Goal: Task Accomplishment & Management: Manage account settings

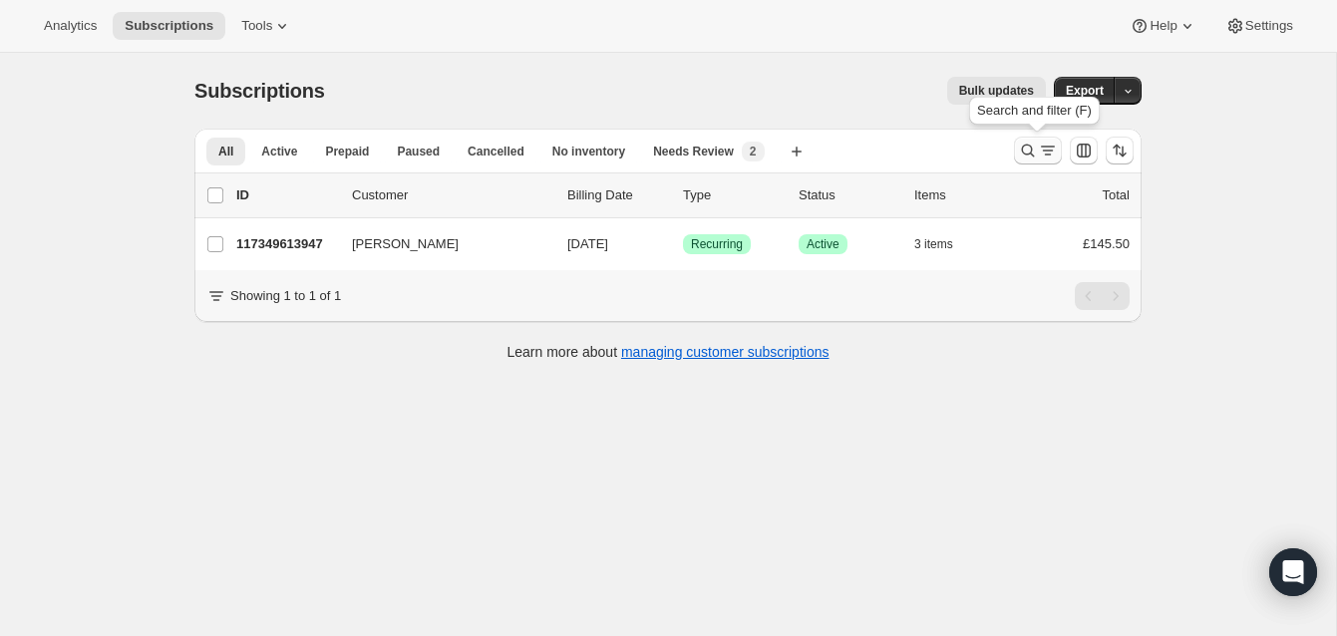
click at [1025, 143] on icon "Search and filter results" at bounding box center [1028, 151] width 20 height 20
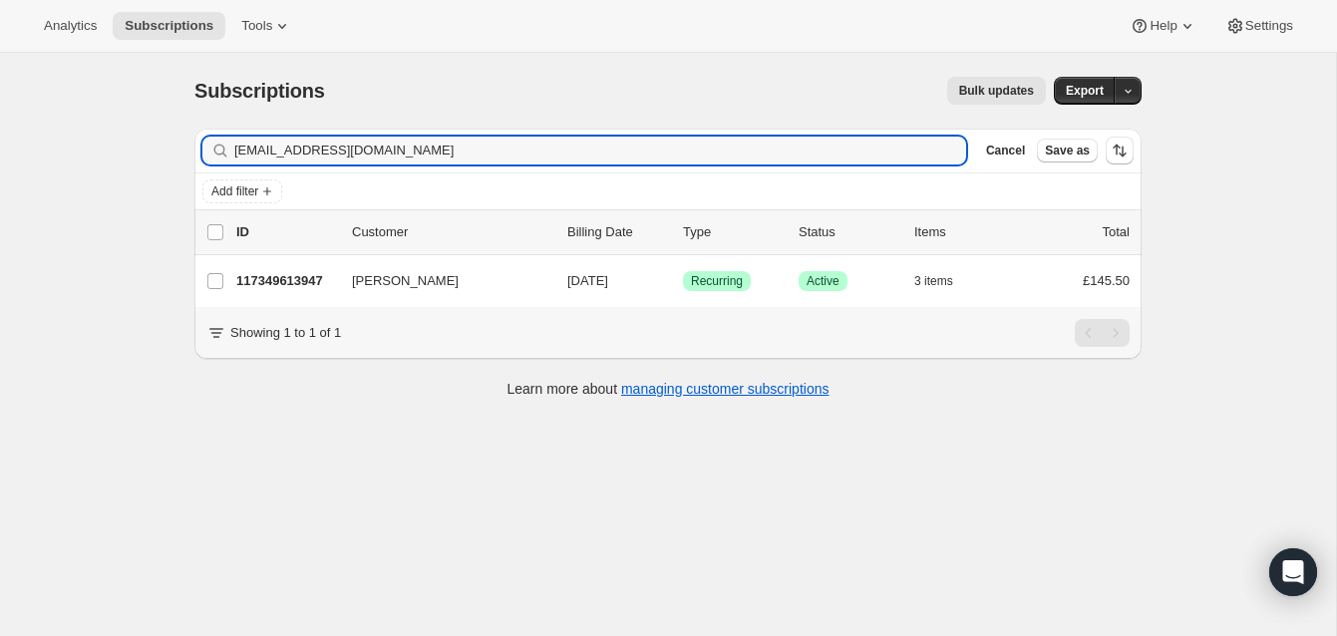
drag, startPoint x: 498, startPoint y: 159, endPoint x: 143, endPoint y: 132, distance: 356.9
click at [141, 132] on div "Subscriptions. This page is ready Subscriptions Bulk updates More actions Bulk …" at bounding box center [668, 371] width 1336 height 636
type input "[PERSON_NAME]"
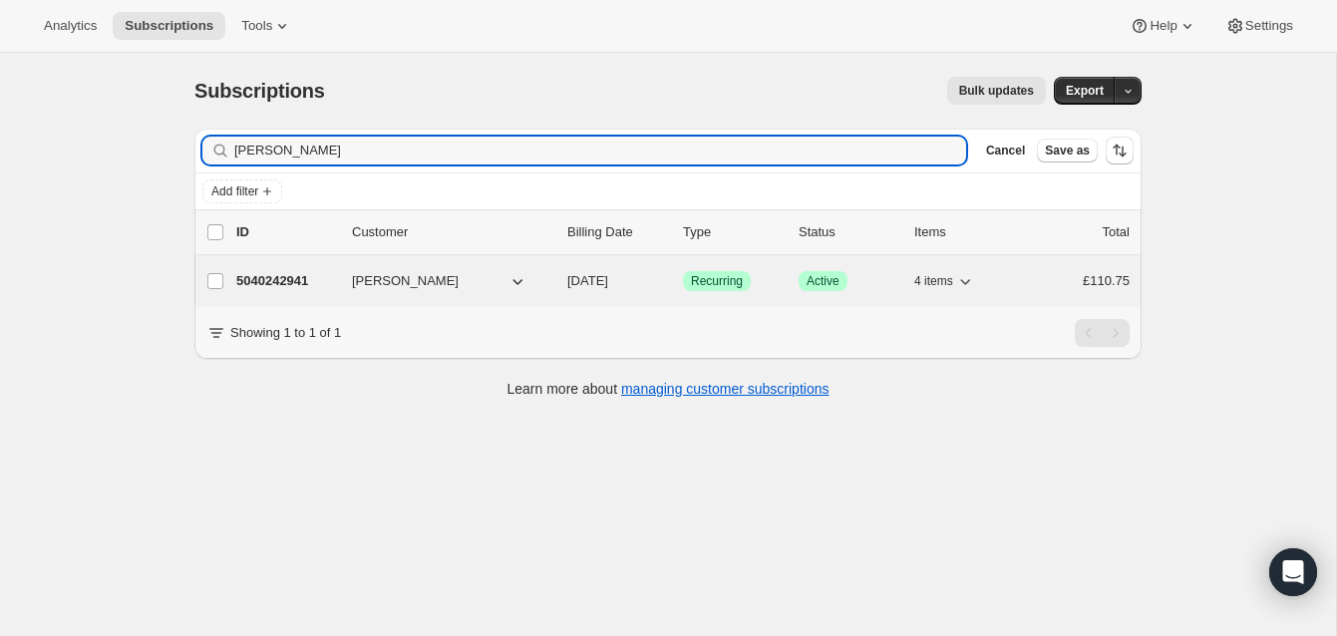
click at [297, 276] on p "5040242941" at bounding box center [286, 281] width 100 height 20
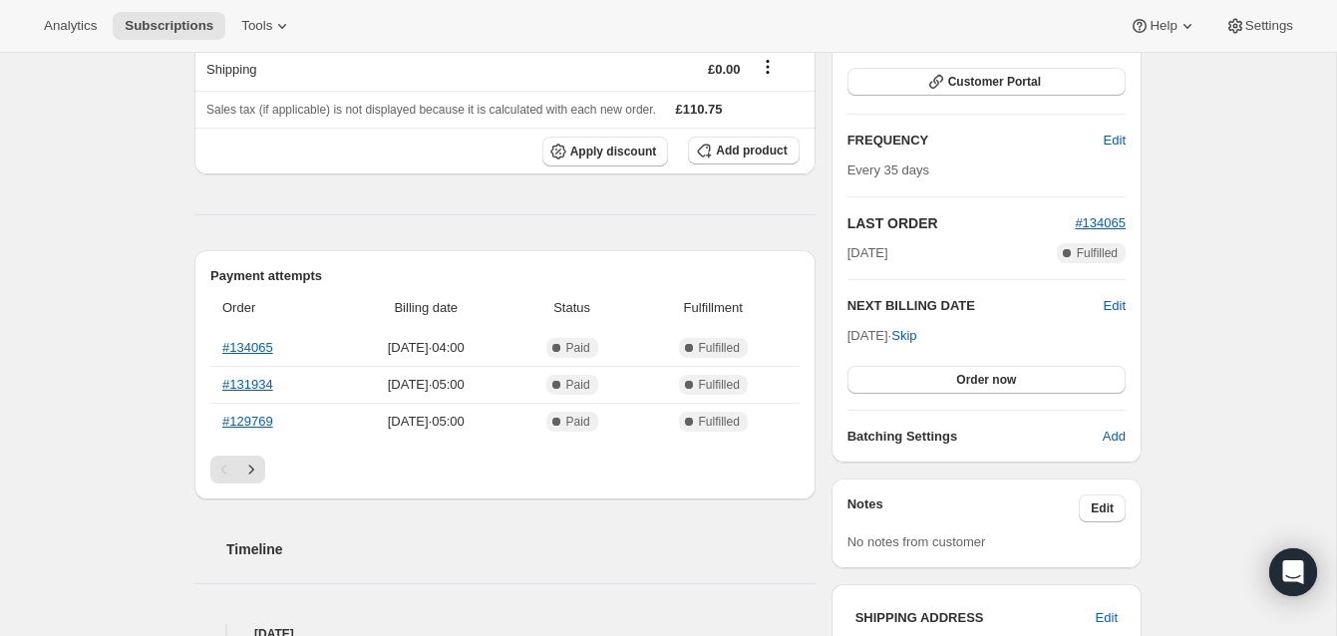
scroll to position [288, 0]
click at [1114, 301] on span "Edit" at bounding box center [1114, 307] width 22 height 20
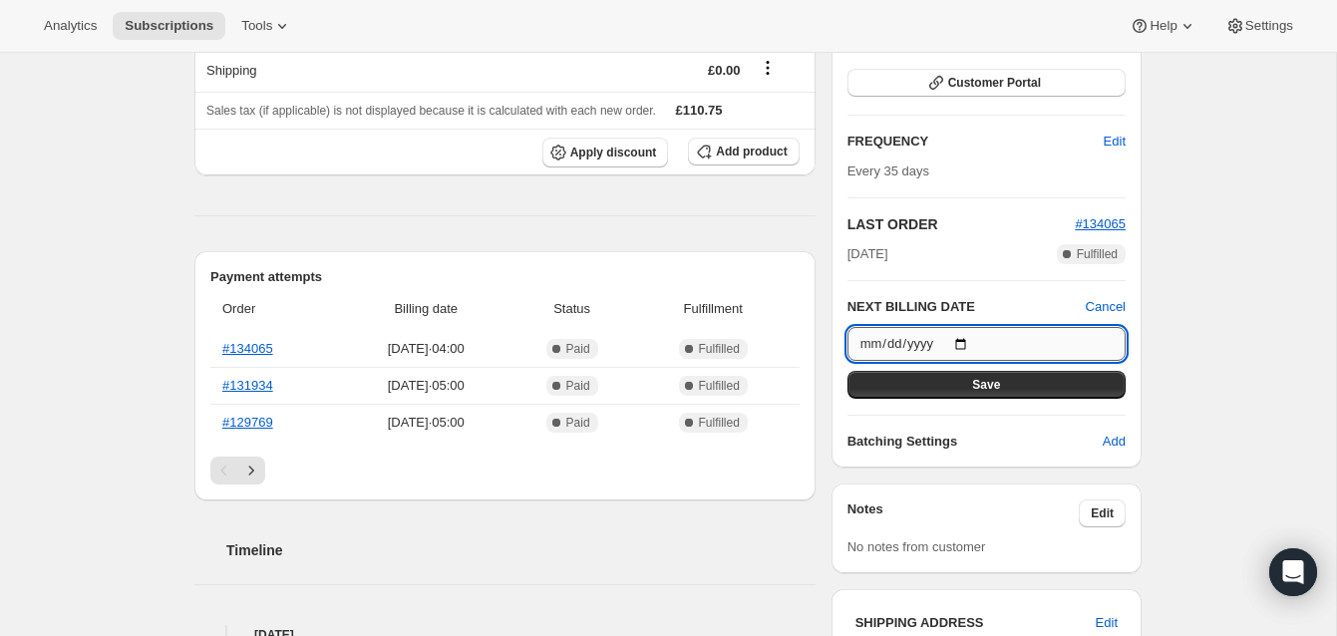
click at [969, 343] on input "[DATE]" at bounding box center [986, 344] width 278 height 34
type input "[DATE]"
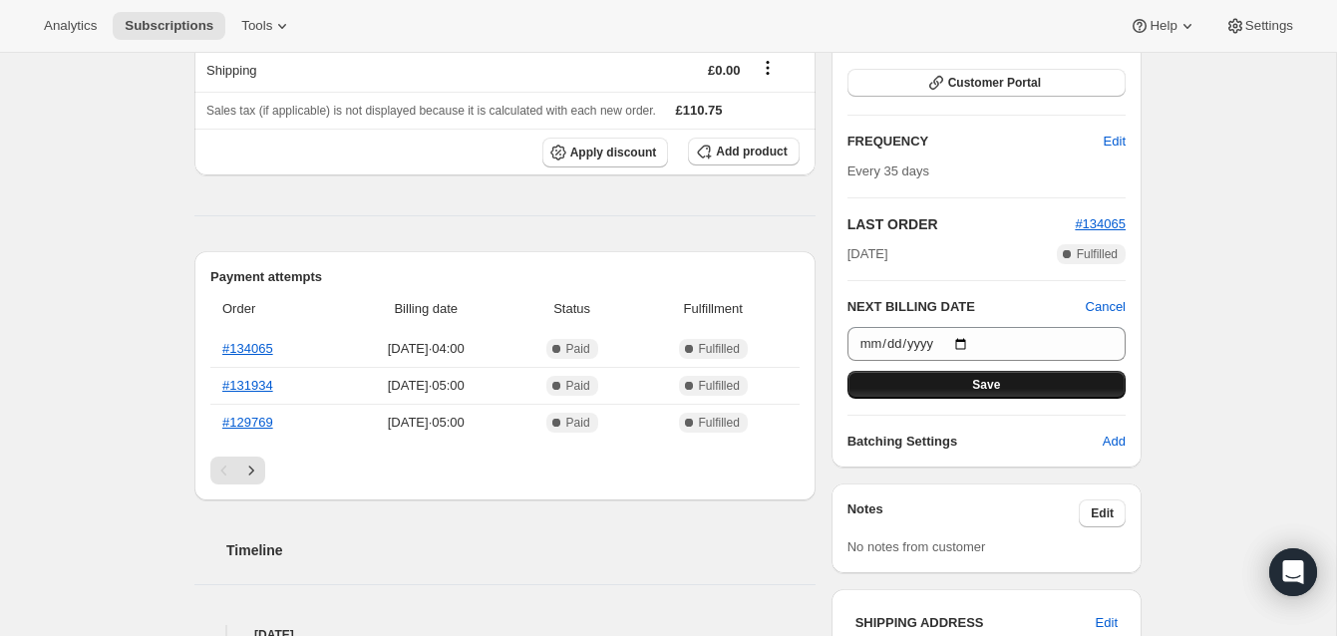
click at [1005, 379] on button "Save" at bounding box center [986, 385] width 278 height 28
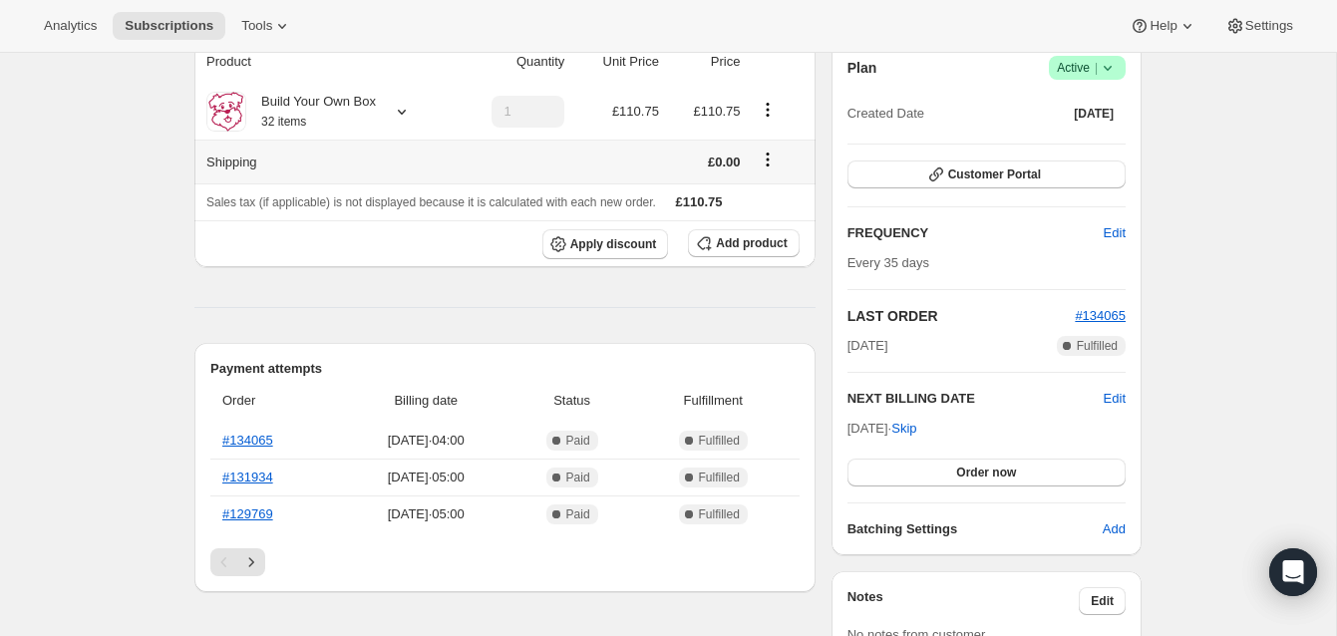
click at [771, 156] on icon "Shipping actions" at bounding box center [768, 160] width 20 height 20
click at [754, 196] on span "Edit shipping rate" at bounding box center [766, 198] width 100 height 15
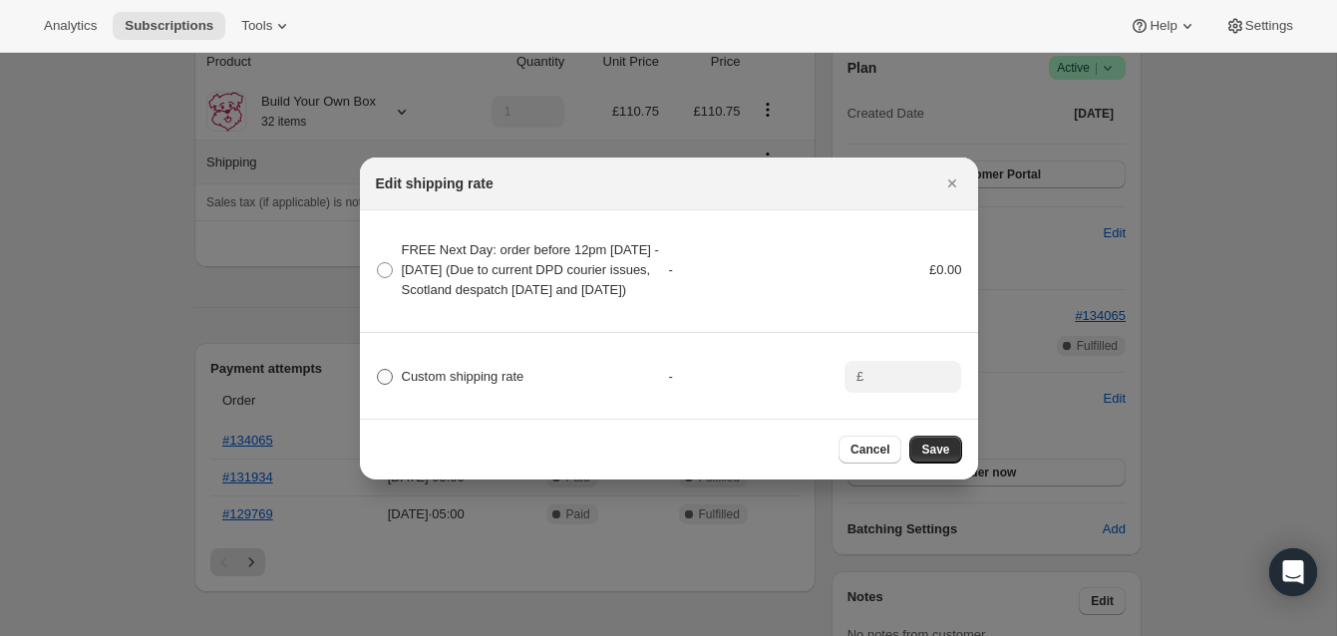
click at [384, 385] on span ":r5k:" at bounding box center [385, 377] width 16 height 16
click at [378, 370] on input "Custom shipping rate" at bounding box center [377, 369] width 1 height 1
radio input "true"
click at [938, 452] on span "Save" at bounding box center [935, 450] width 28 height 16
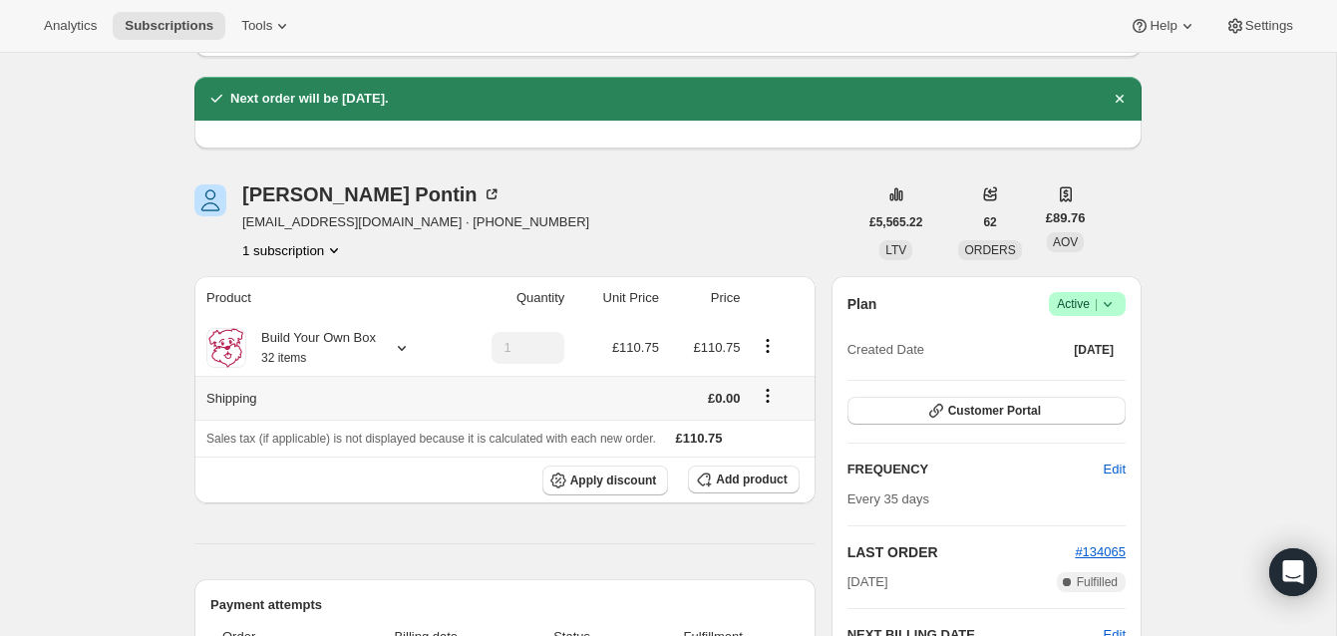
scroll to position [0, 0]
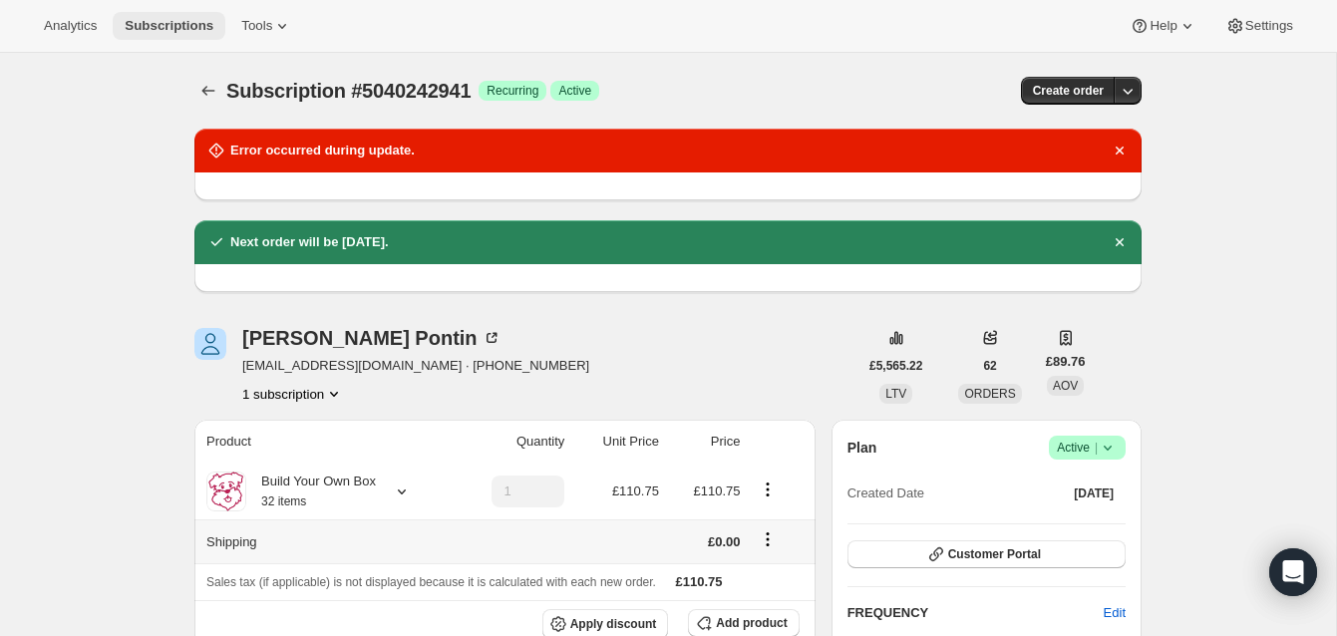
click at [179, 23] on span "Subscriptions" at bounding box center [169, 26] width 89 height 16
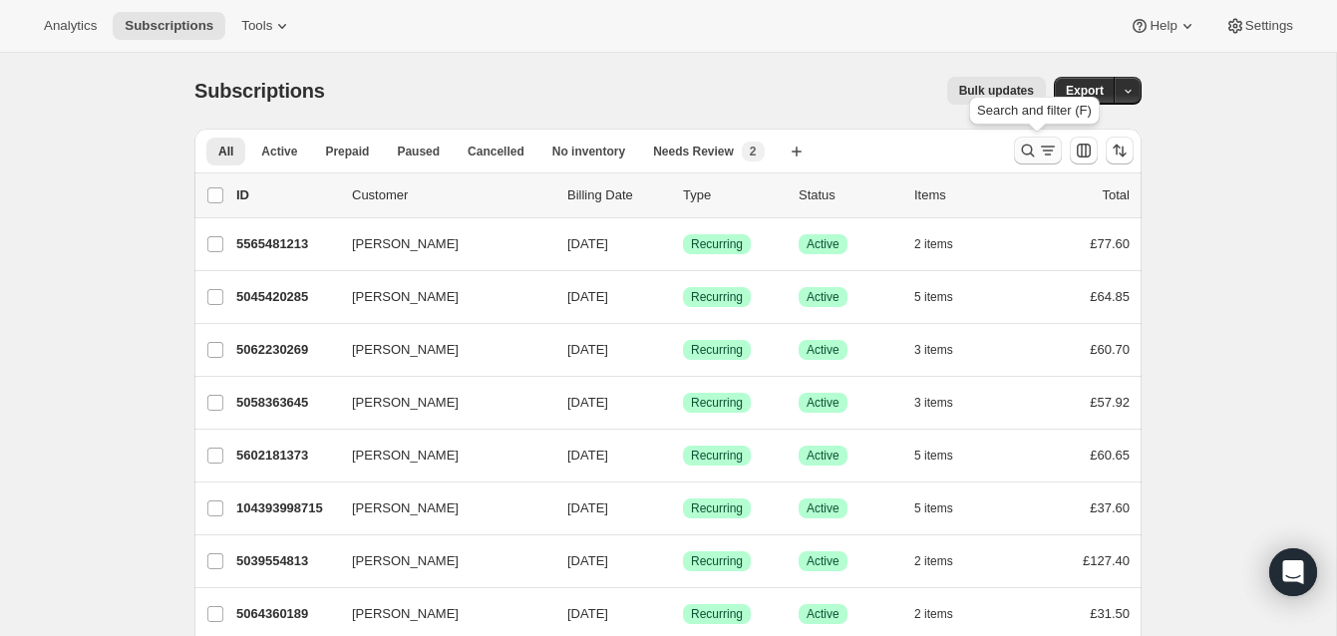
click at [1028, 144] on icon "Search and filter results" at bounding box center [1028, 151] width 20 height 20
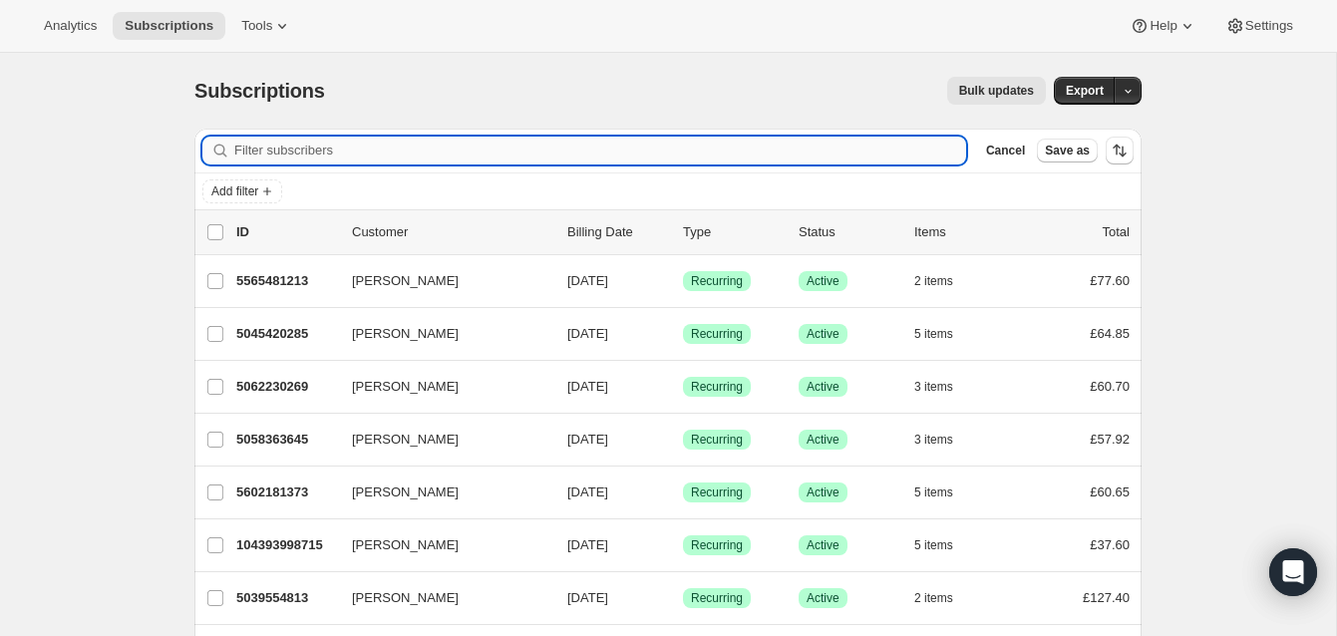
click at [596, 151] on input "Filter subscribers" at bounding box center [600, 151] width 732 height 28
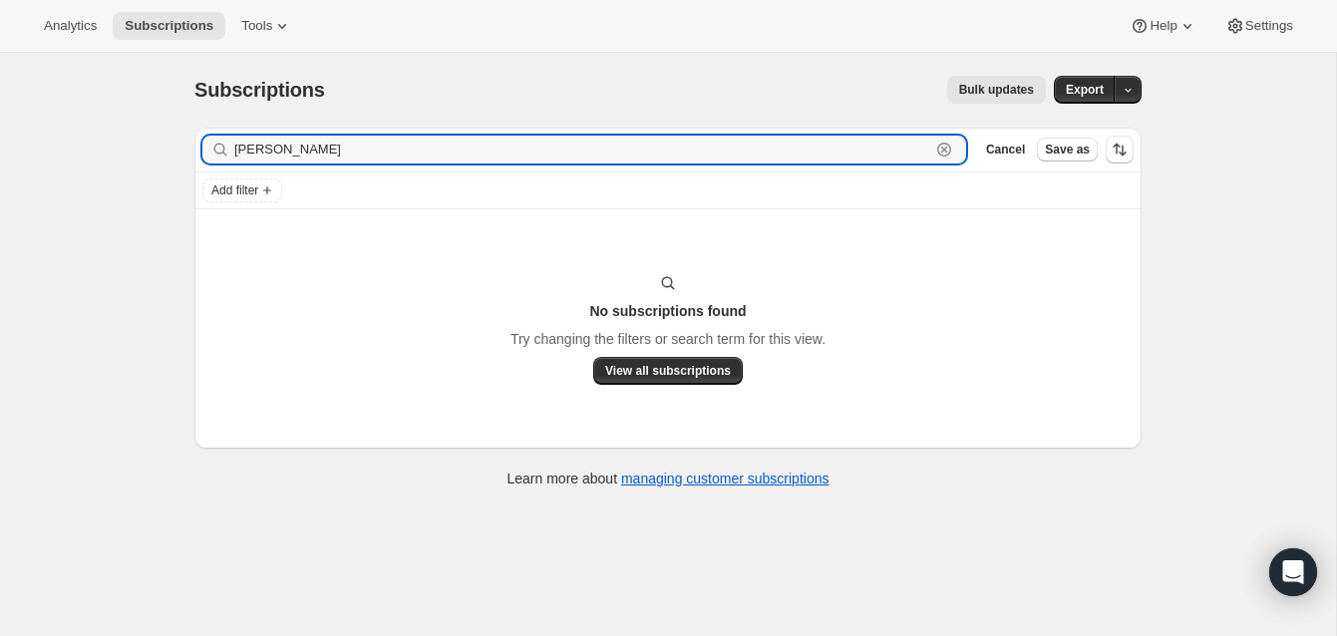
type input "[PERSON_NAME]"
drag, startPoint x: 302, startPoint y: 153, endPoint x: 223, endPoint y: 143, distance: 79.4
click at [222, 144] on div "[PERSON_NAME] Clear" at bounding box center [584, 150] width 764 height 28
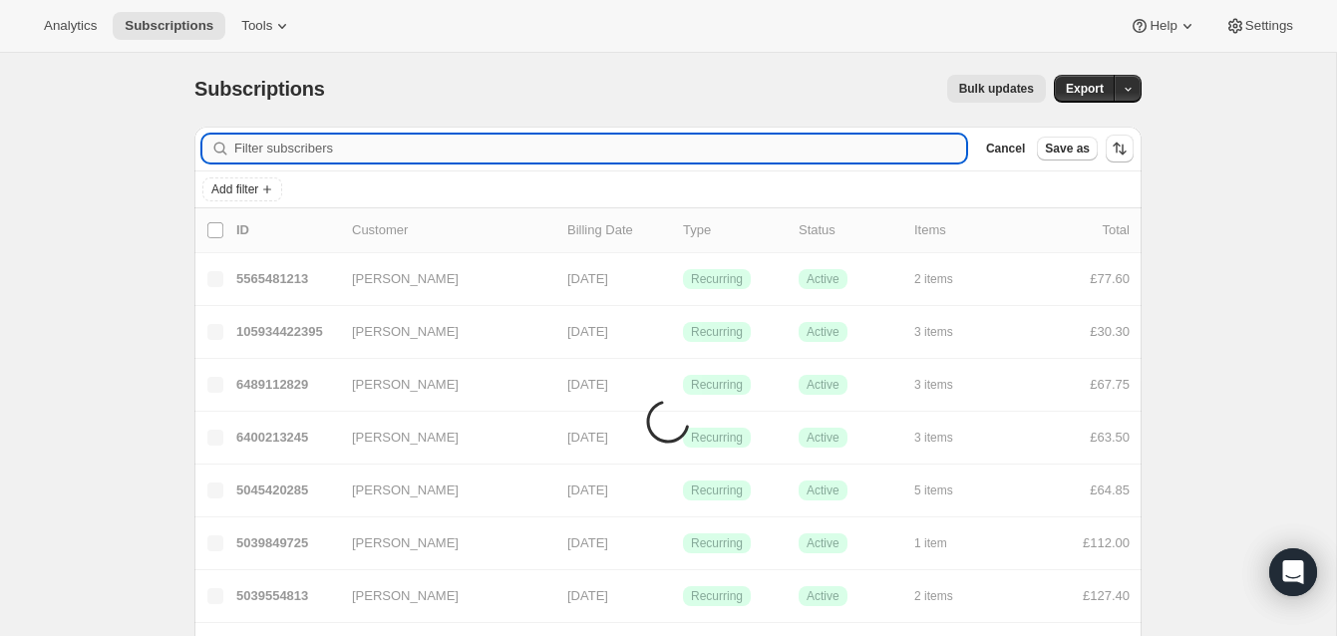
click at [252, 148] on input "Filter subscribers" at bounding box center [600, 149] width 732 height 28
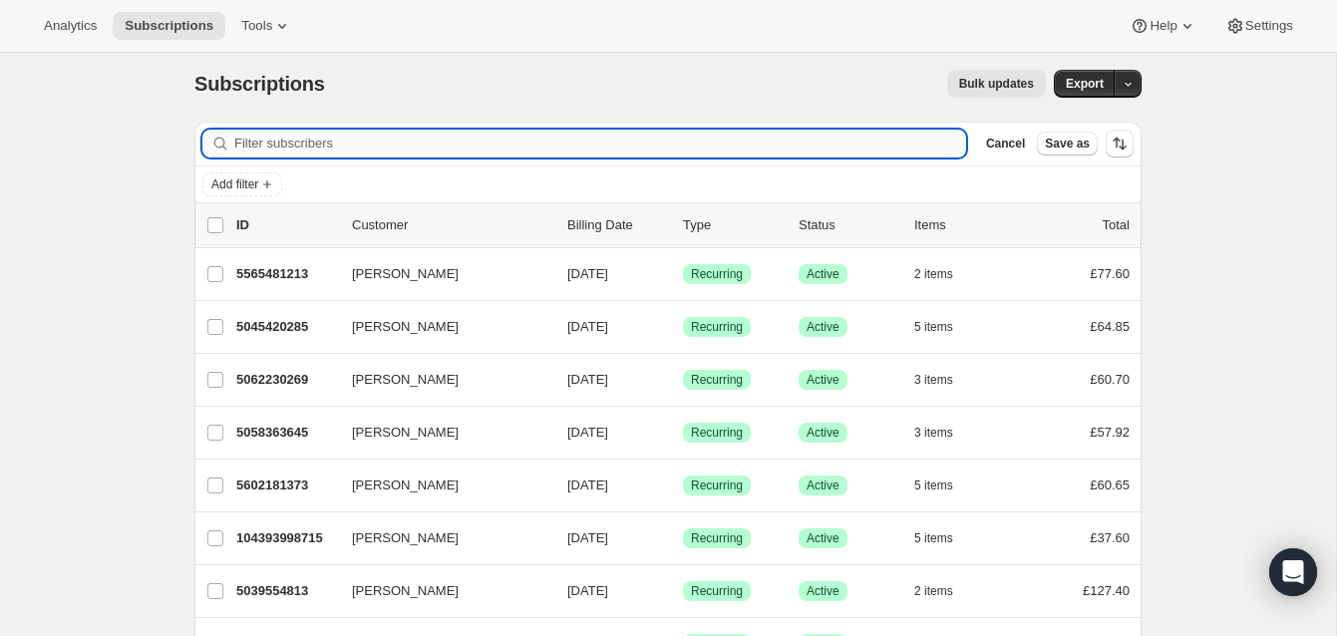
paste input "[EMAIL_ADDRESS][DOMAIN_NAME]"
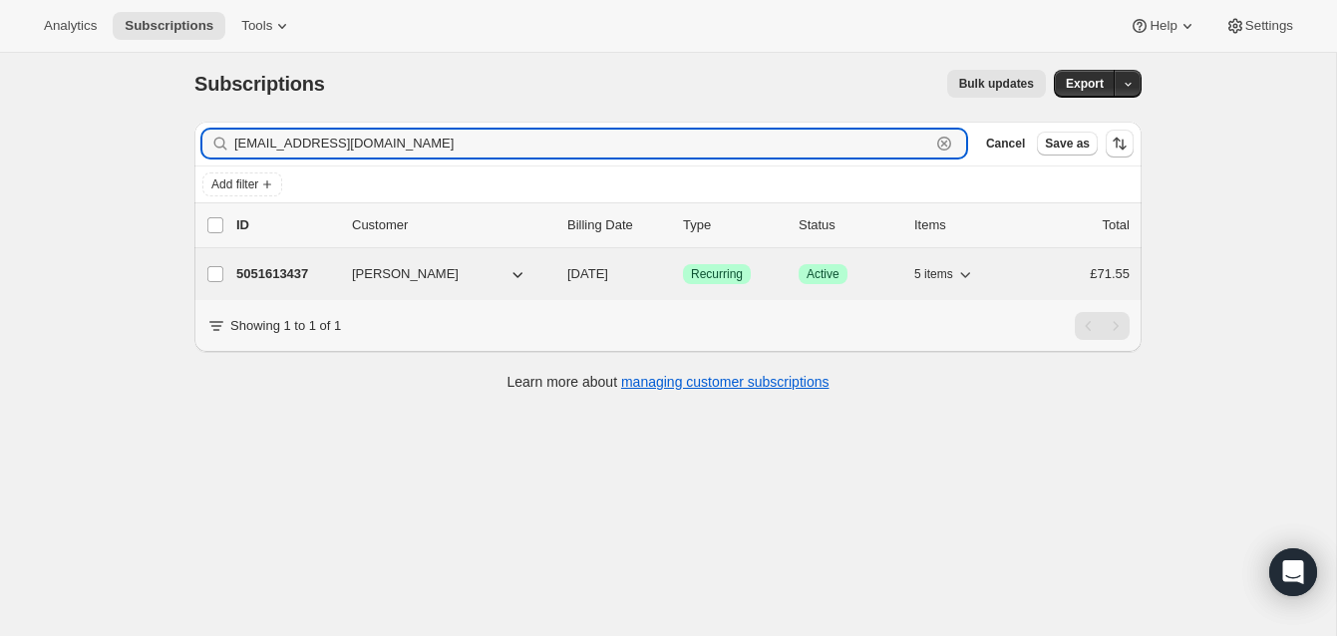
type input "[EMAIL_ADDRESS][DOMAIN_NAME]"
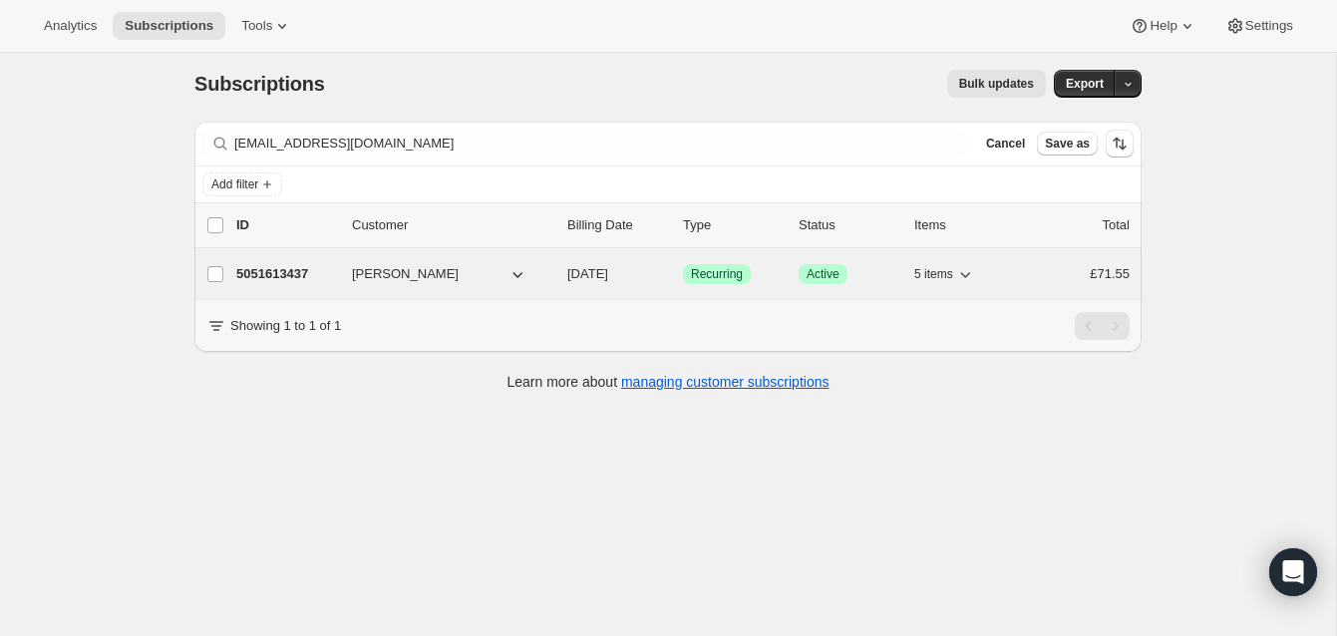
click at [294, 268] on p "5051613437" at bounding box center [286, 274] width 100 height 20
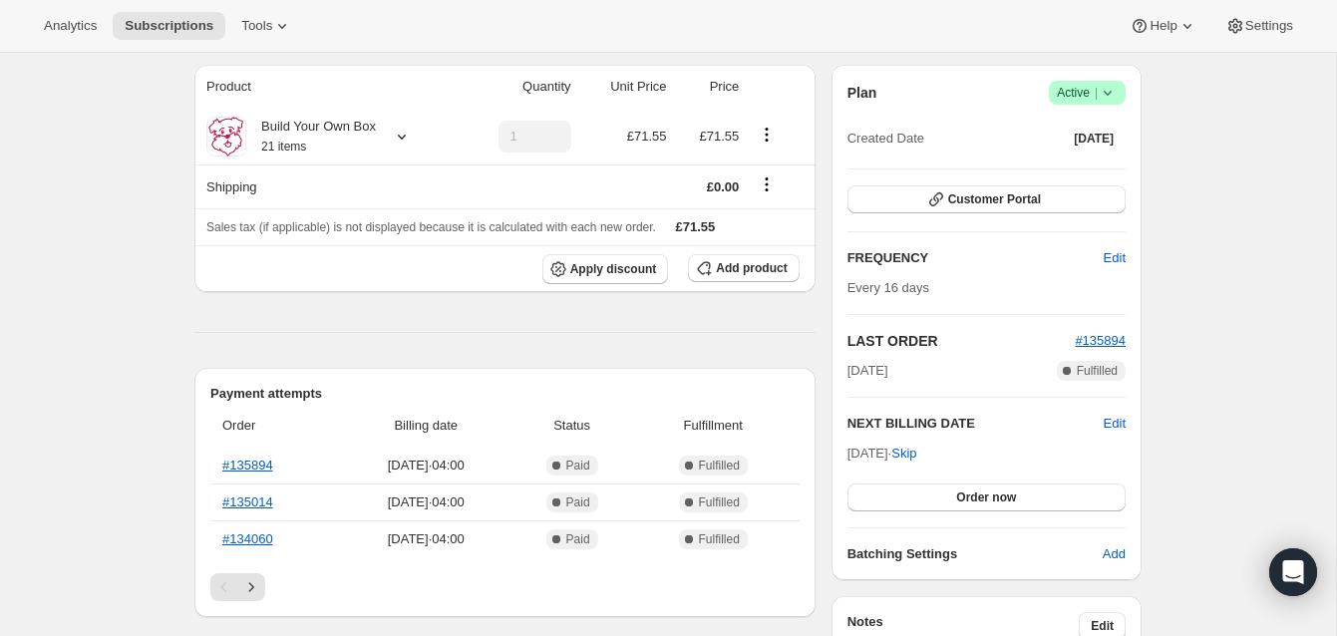
scroll to position [172, 0]
click at [1110, 252] on span "Edit" at bounding box center [1114, 257] width 22 height 20
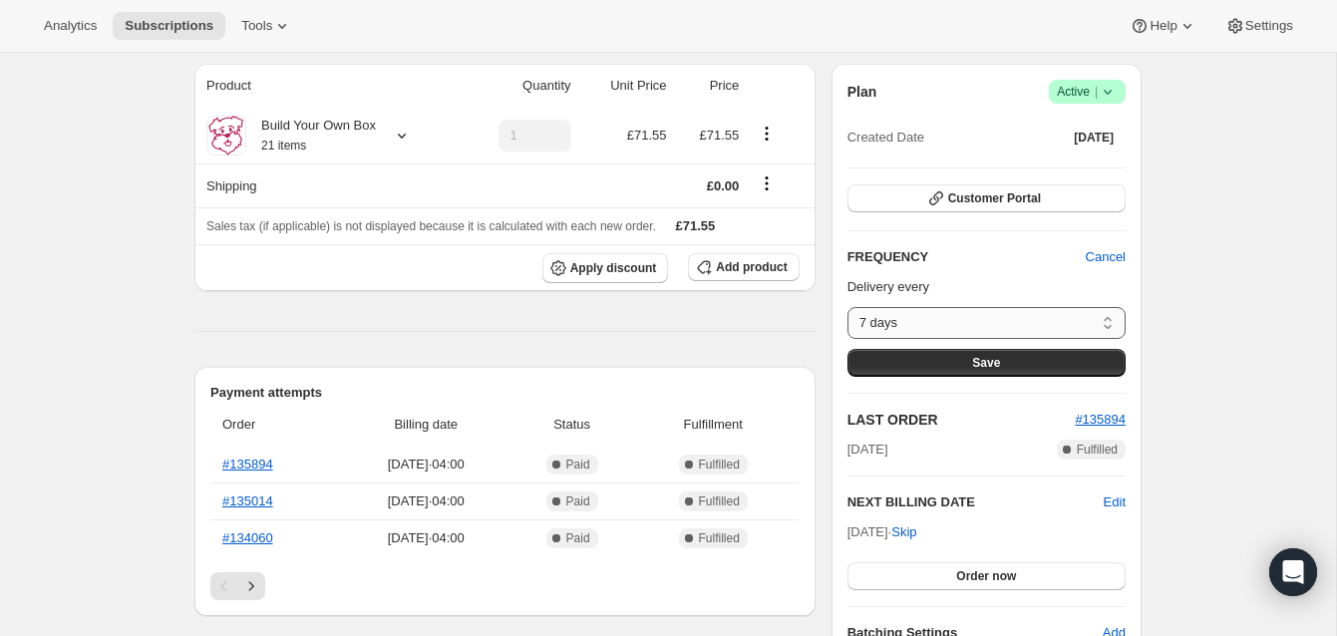
click at [1107, 318] on select "7 days 8 days 9 days 10 days 11 days 12 days 13 days 14 days 15 days 16 days 17…" at bounding box center [986, 323] width 278 height 32
select select "DAY#21"
click at [847, 307] on select "7 days 8 days 9 days 10 days 11 days 12 days 13 days 14 days 15 days 16 days 17…" at bounding box center [986, 323] width 278 height 32
click at [1000, 355] on button "Save" at bounding box center [986, 363] width 278 height 28
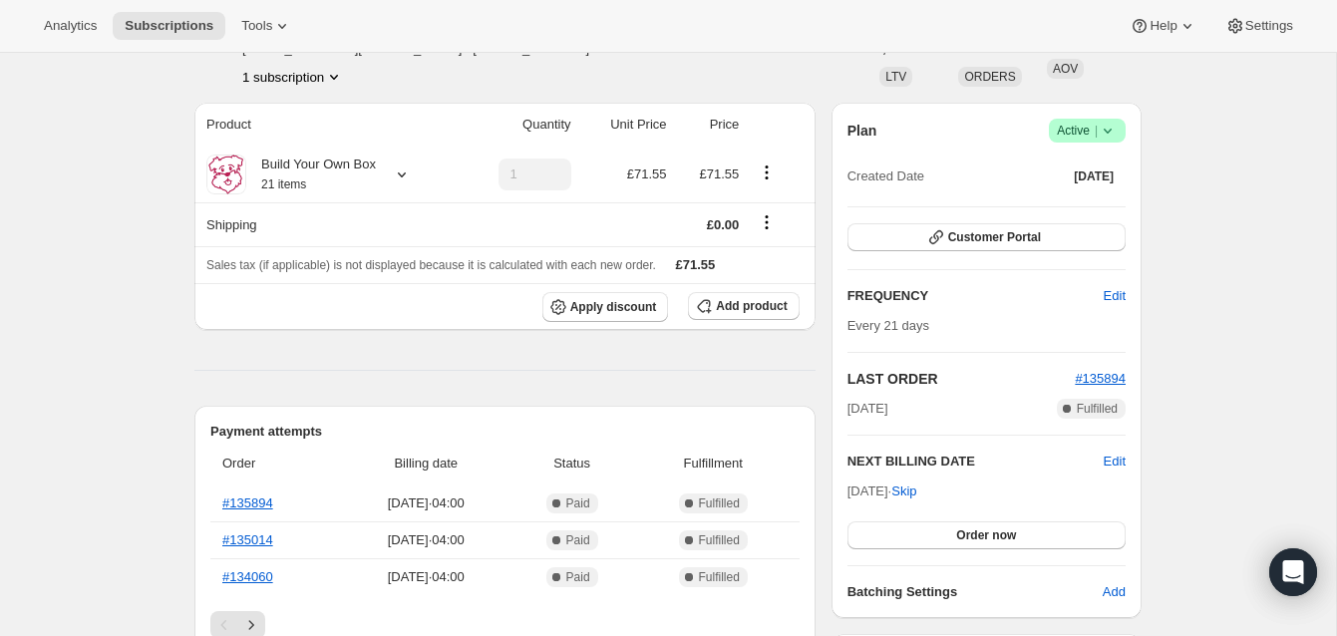
scroll to position [253, 0]
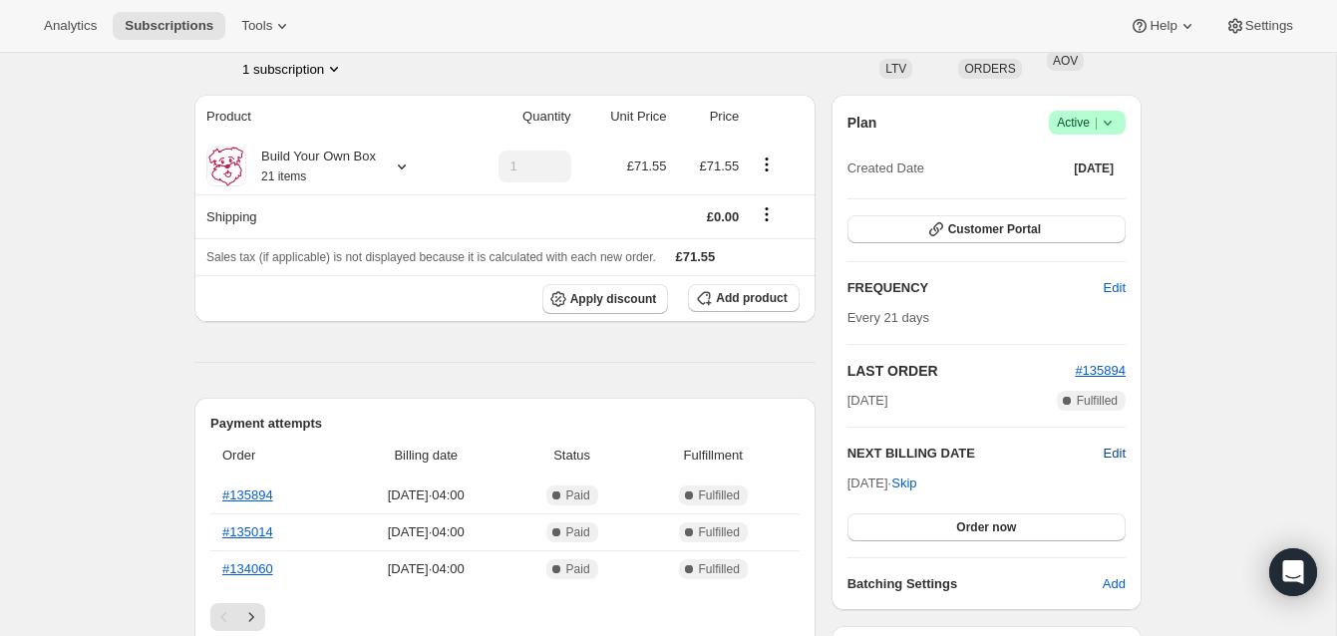
click at [1109, 453] on span "Edit" at bounding box center [1114, 454] width 22 height 20
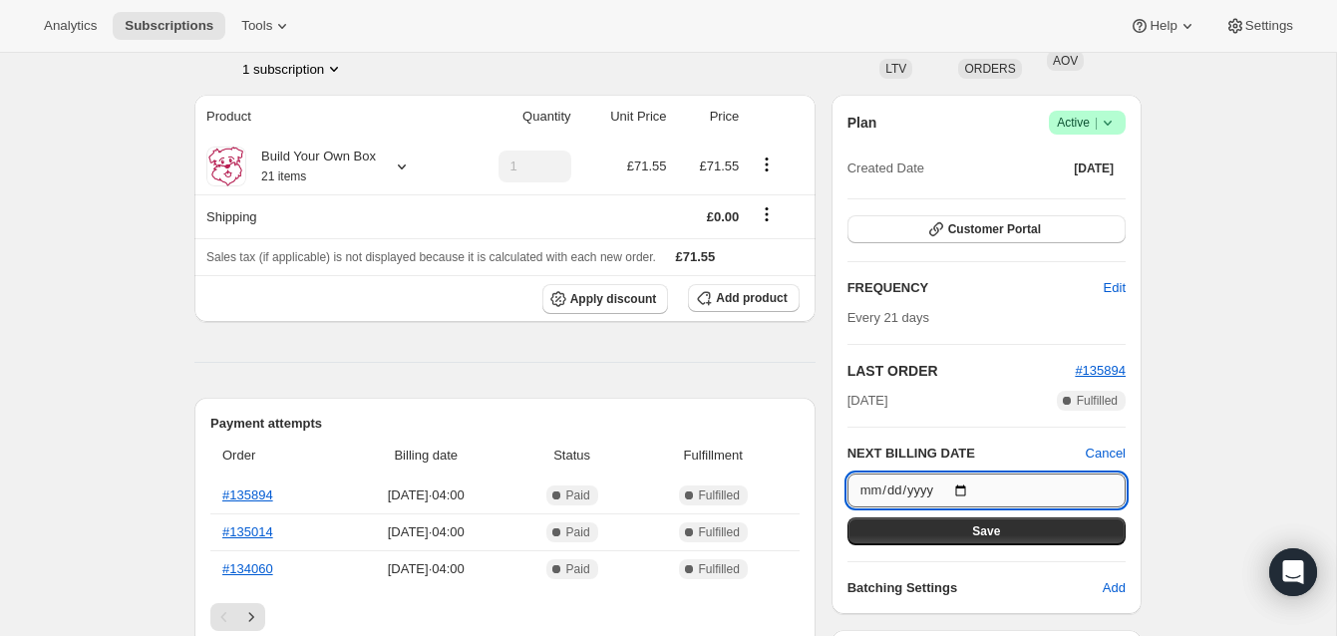
click at [967, 489] on input "[DATE]" at bounding box center [986, 490] width 278 height 34
type input "[DATE]"
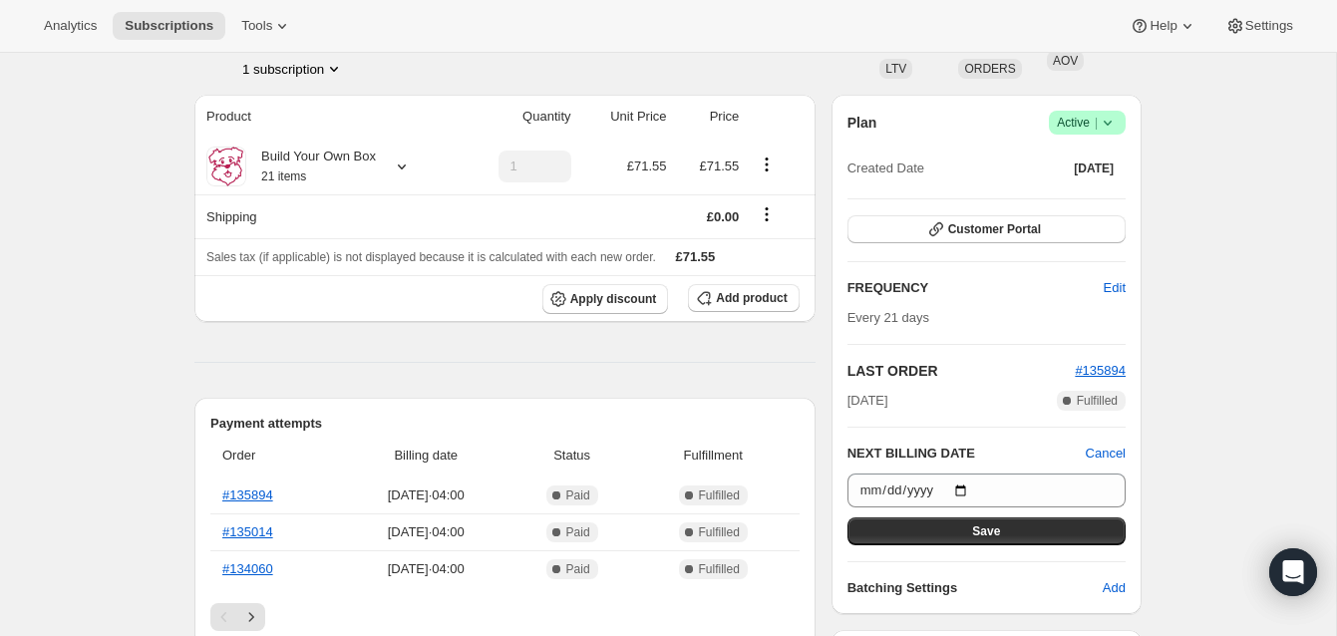
click at [1017, 525] on button "Save" at bounding box center [986, 531] width 278 height 28
